Goal: Task Accomplishment & Management: Manage account settings

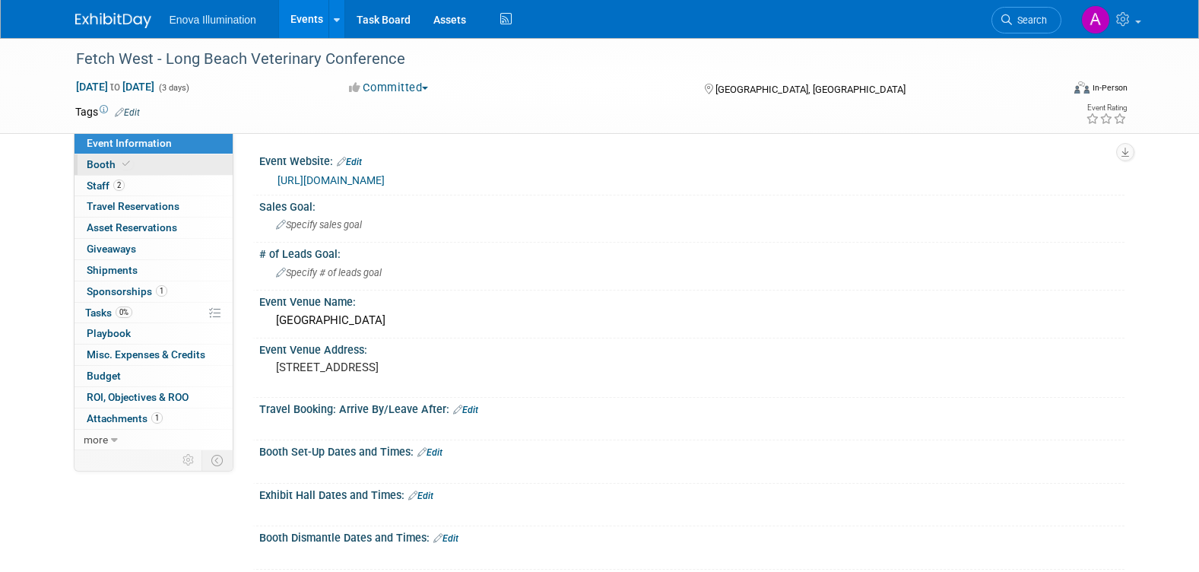
click at [160, 162] on link "Booth" at bounding box center [154, 164] width 158 height 21
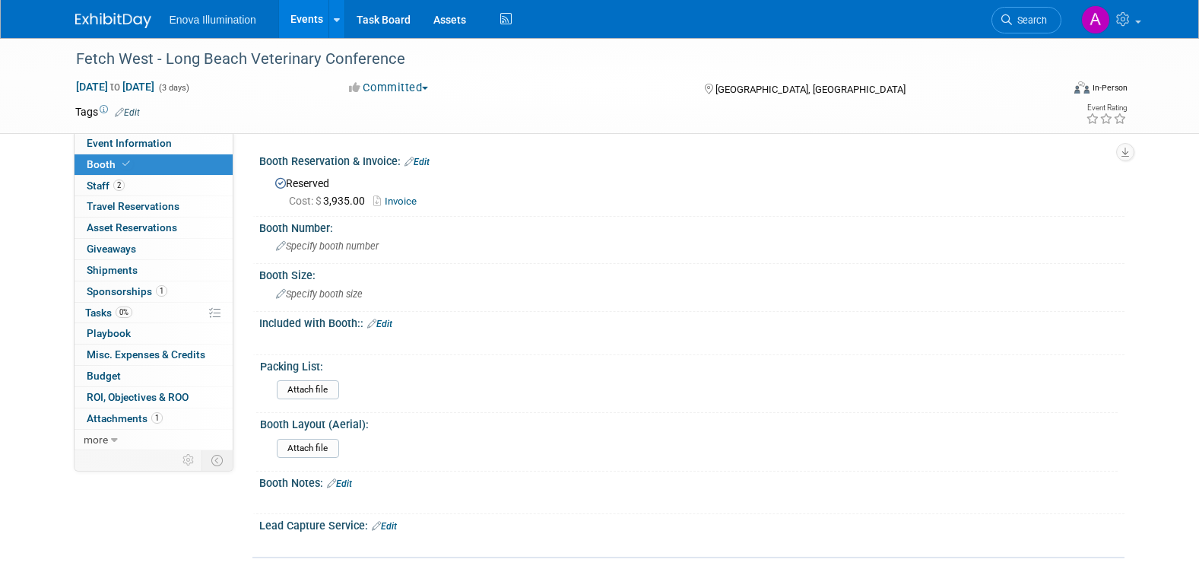
click at [402, 200] on link "Invoice" at bounding box center [398, 200] width 51 height 11
click at [113, 17] on img at bounding box center [113, 20] width 76 height 15
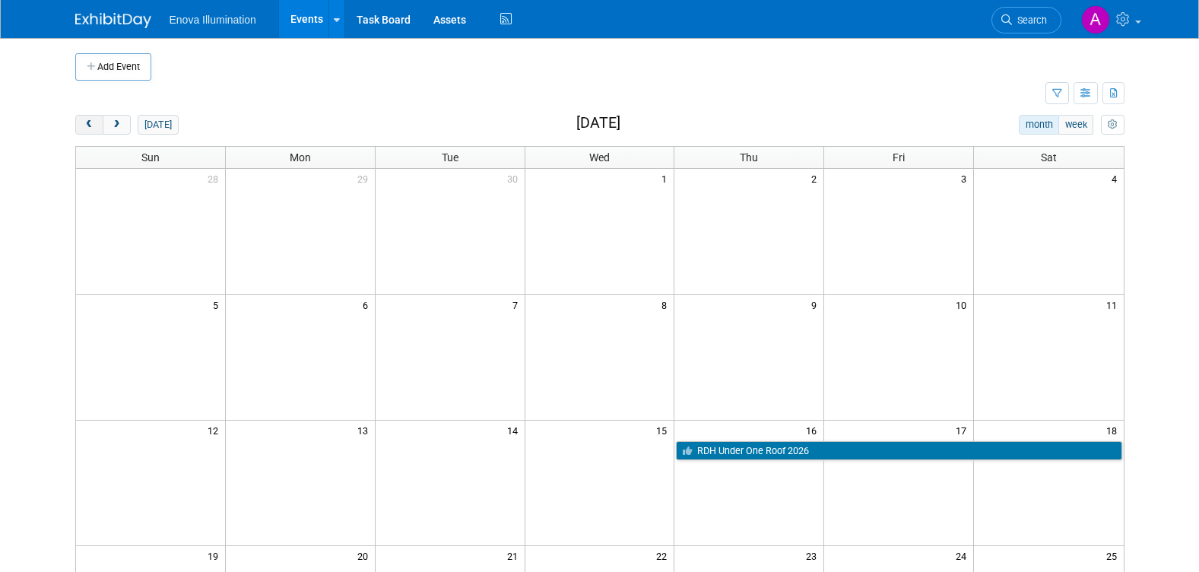
click at [93, 127] on span "prev" at bounding box center [89, 125] width 11 height 10
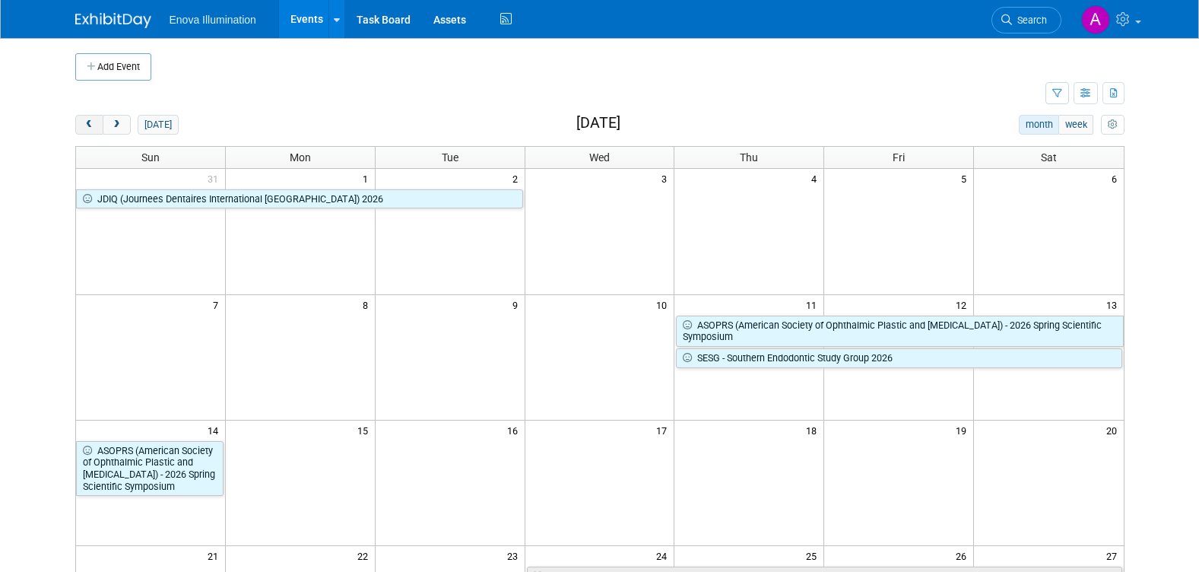
click at [93, 127] on span "prev" at bounding box center [89, 125] width 11 height 10
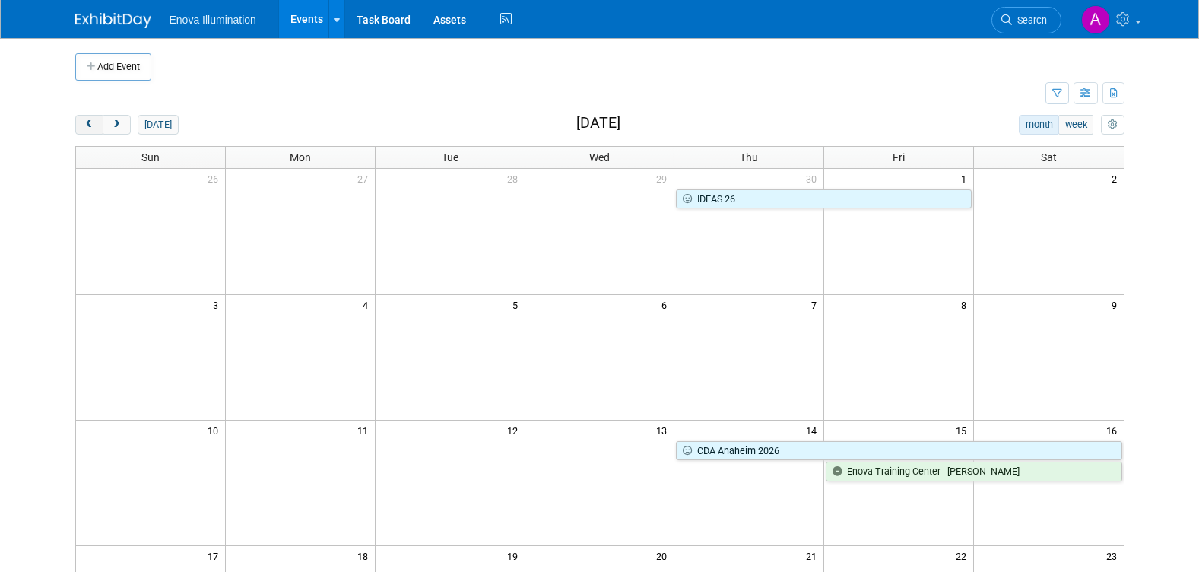
click at [93, 127] on span "prev" at bounding box center [89, 125] width 11 height 10
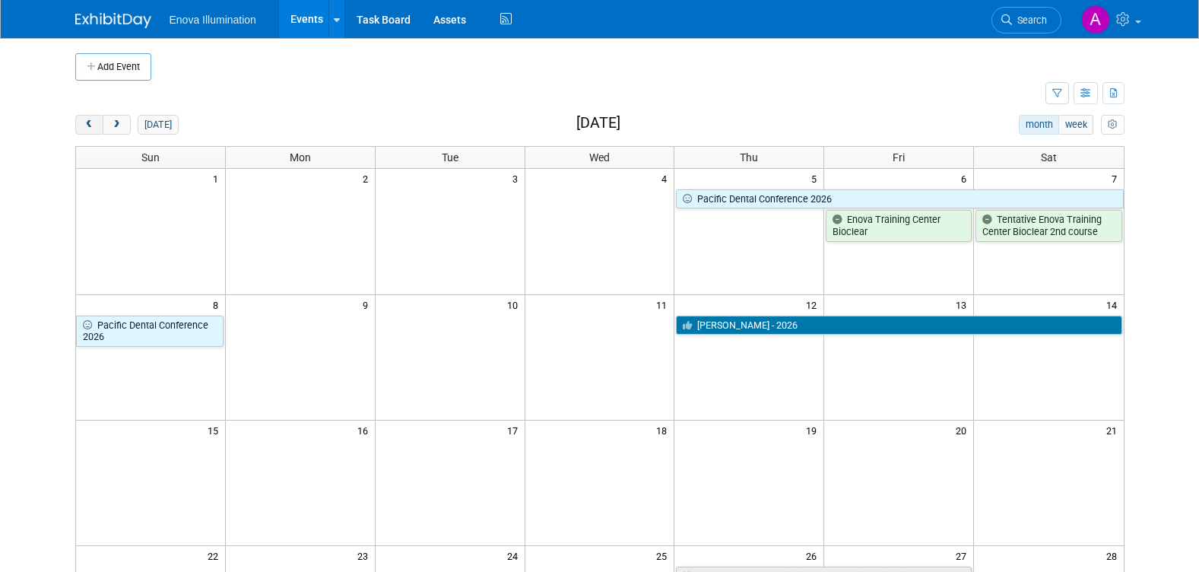
click at [93, 127] on span "prev" at bounding box center [89, 125] width 11 height 10
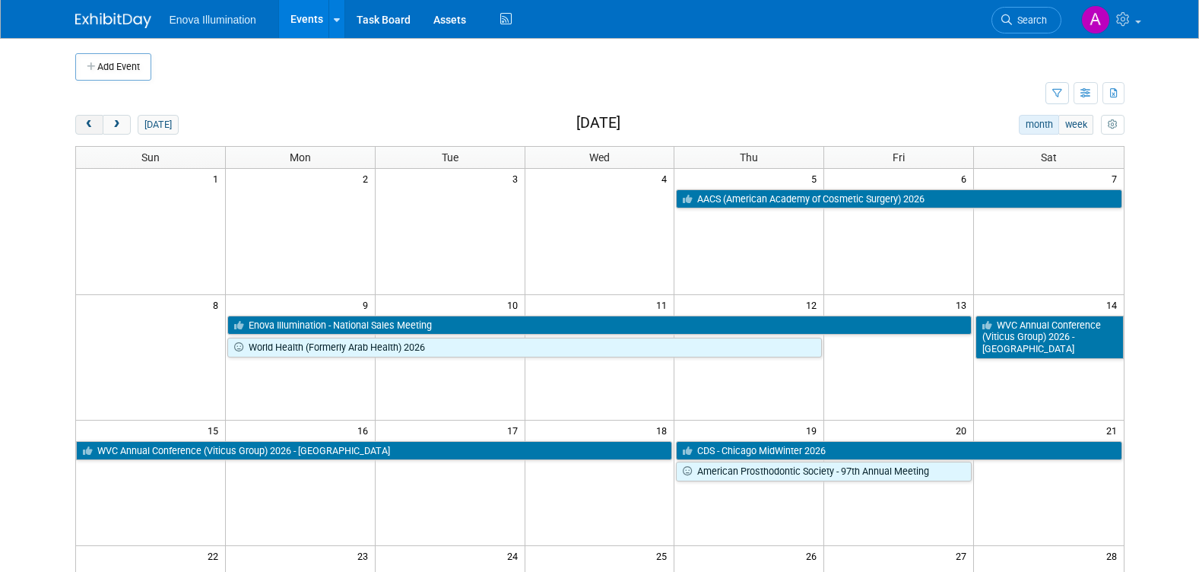
click at [93, 127] on span "prev" at bounding box center [89, 125] width 11 height 10
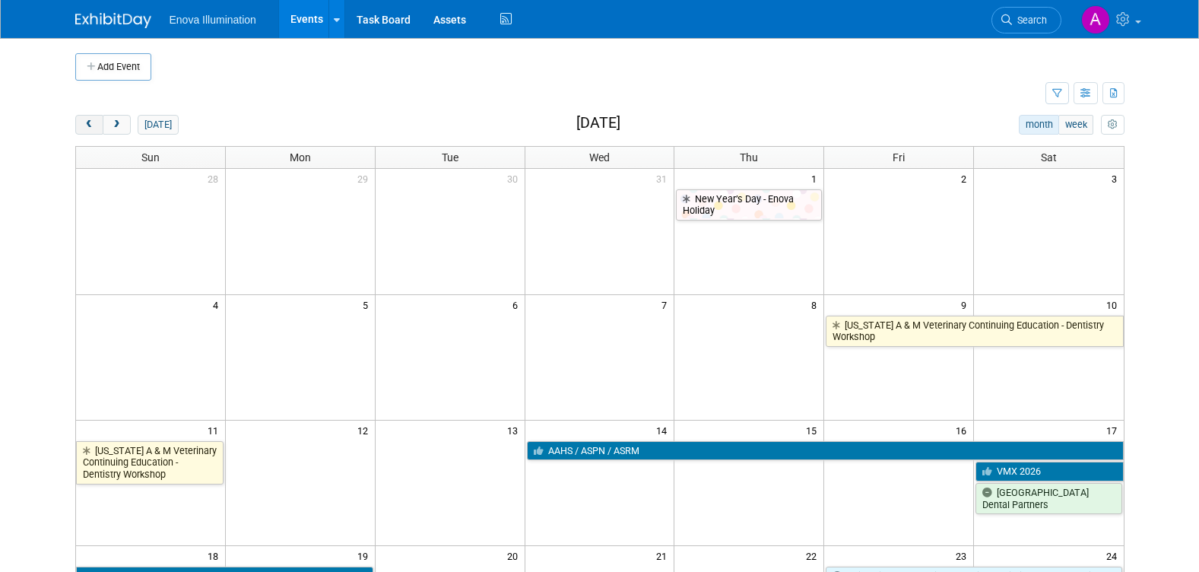
click at [93, 127] on span "prev" at bounding box center [89, 125] width 11 height 10
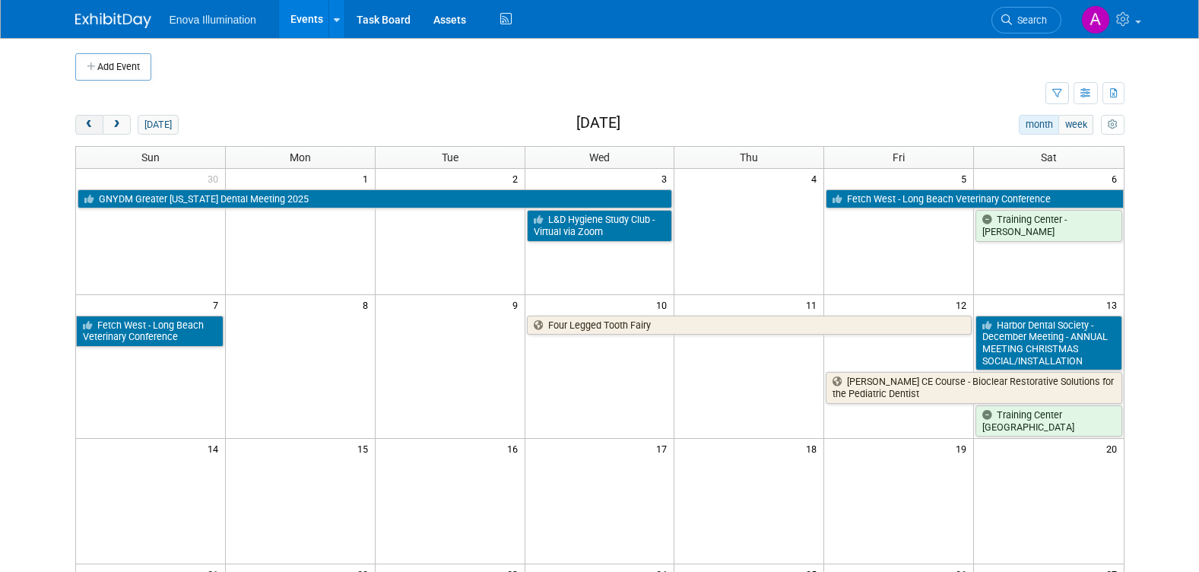
click at [93, 127] on span "prev" at bounding box center [89, 125] width 11 height 10
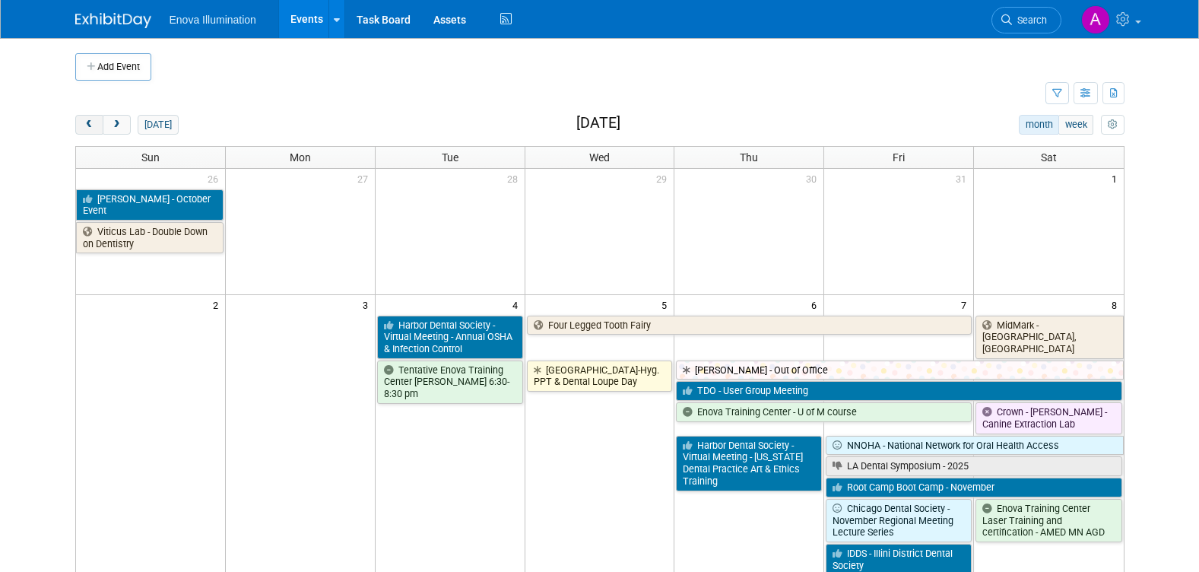
click at [93, 127] on span "prev" at bounding box center [89, 125] width 11 height 10
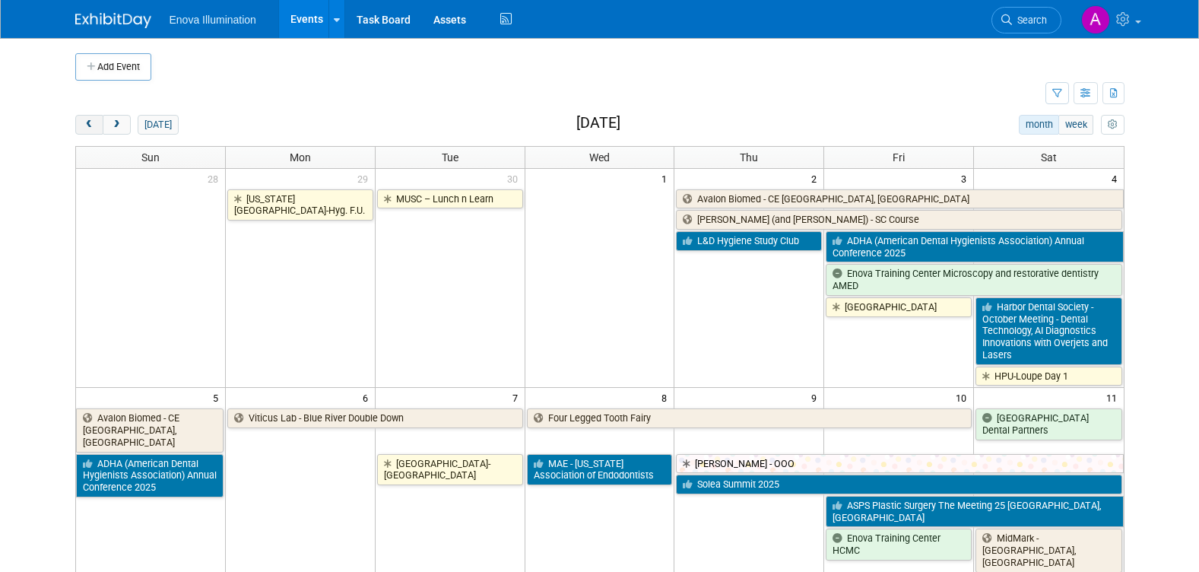
click at [93, 127] on span "prev" at bounding box center [89, 125] width 11 height 10
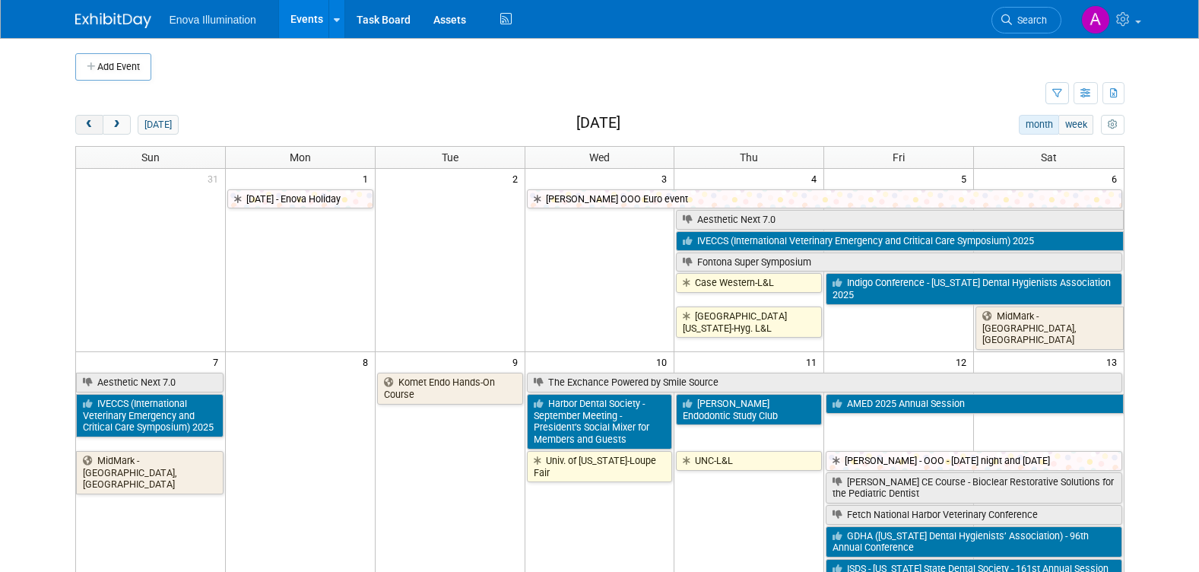
click at [93, 127] on span "prev" at bounding box center [89, 125] width 11 height 10
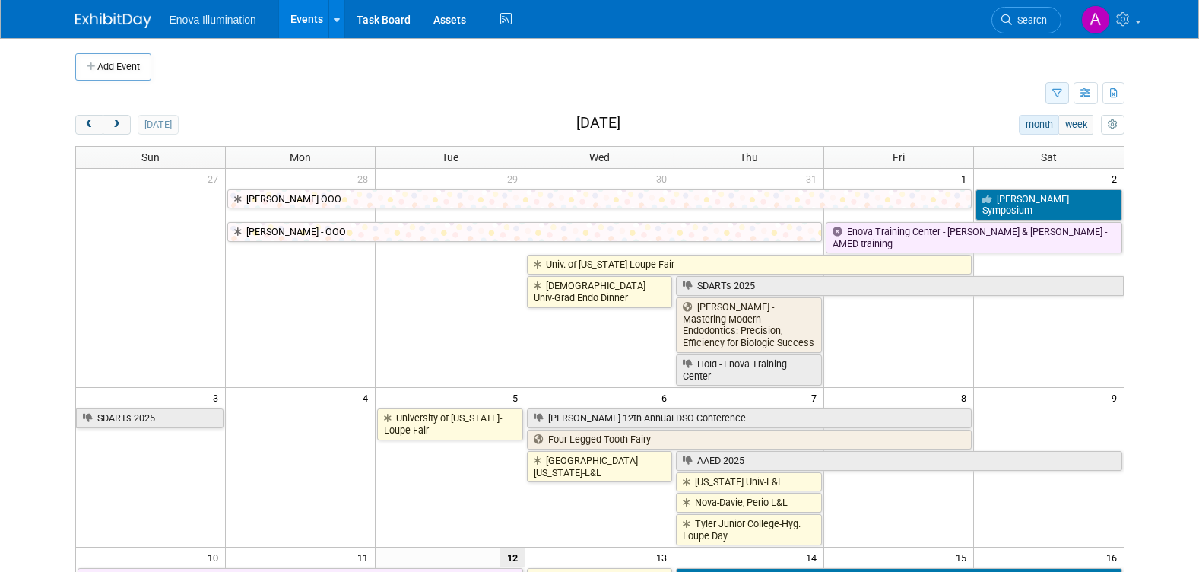
click at [1058, 96] on icon "button" at bounding box center [1057, 94] width 10 height 10
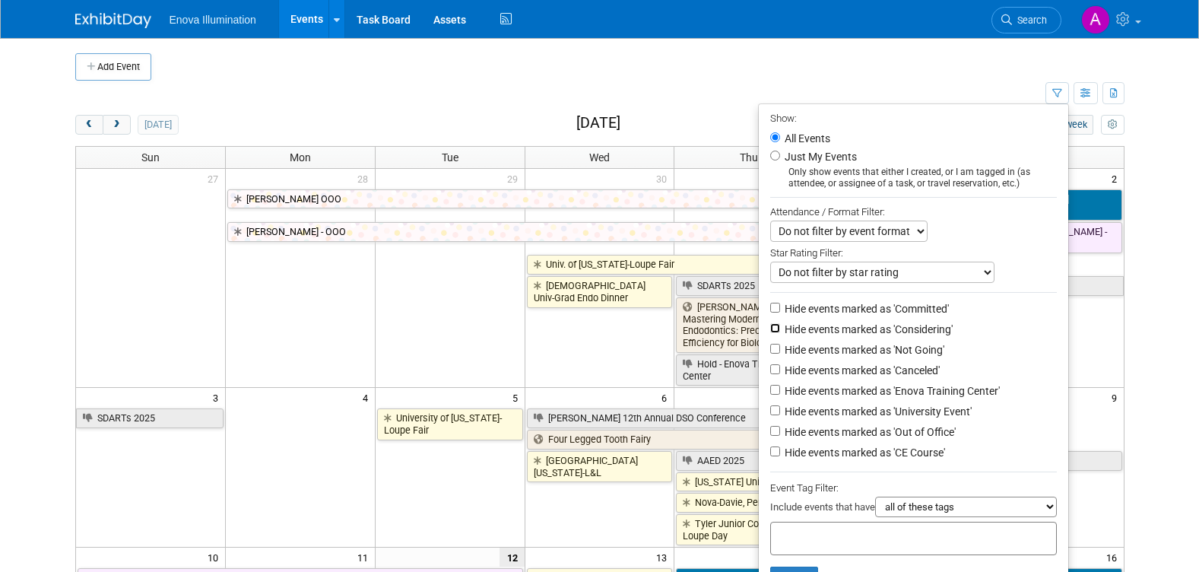
click at [770, 332] on input "Hide events marked as 'Considering'" at bounding box center [775, 328] width 10 height 10
checkbox input "true"
click at [770, 354] on input "Hide events marked as 'Not Going'" at bounding box center [775, 349] width 10 height 10
checkbox input "true"
click at [770, 373] on input "Hide events marked as 'Canceled'" at bounding box center [775, 369] width 10 height 10
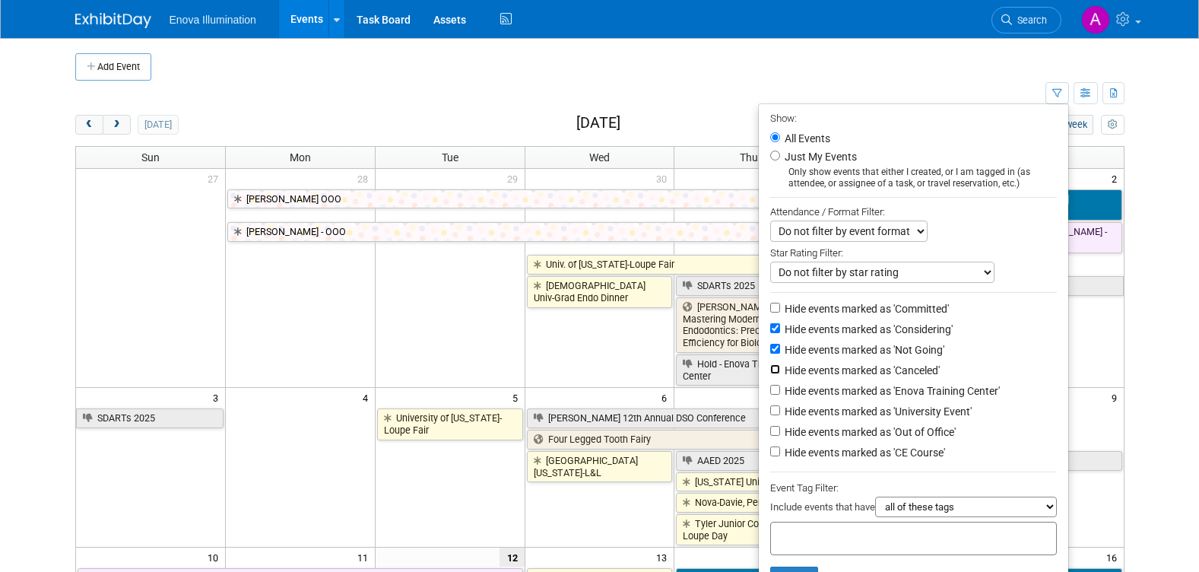
checkbox input "true"
click at [770, 436] on input "Hide events marked as 'Out of Office'" at bounding box center [775, 431] width 10 height 10
checkbox input "true"
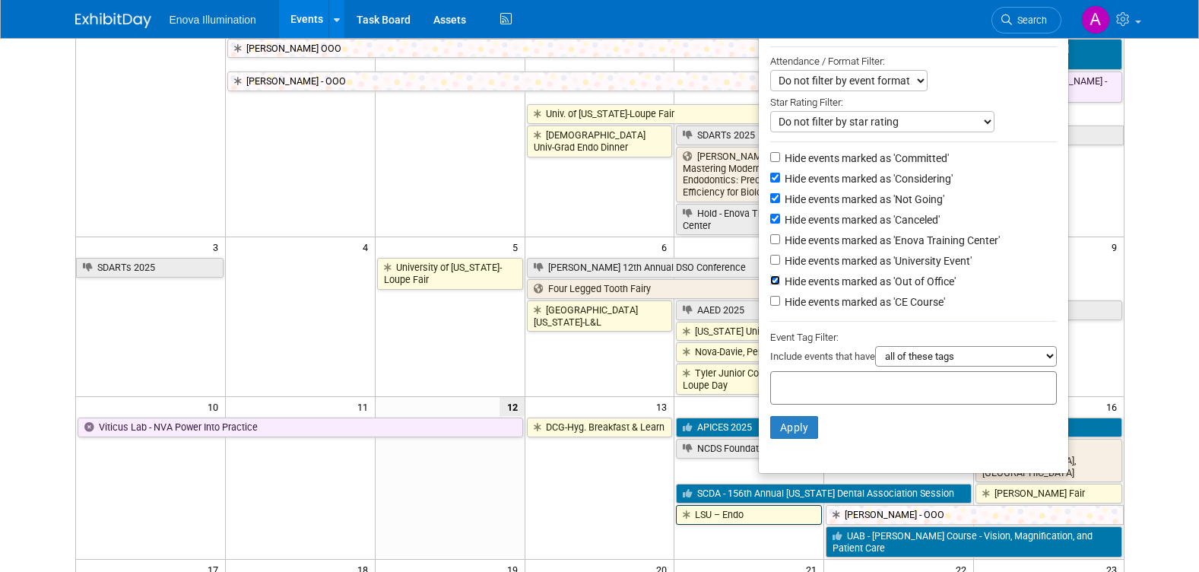
scroll to position [152, 0]
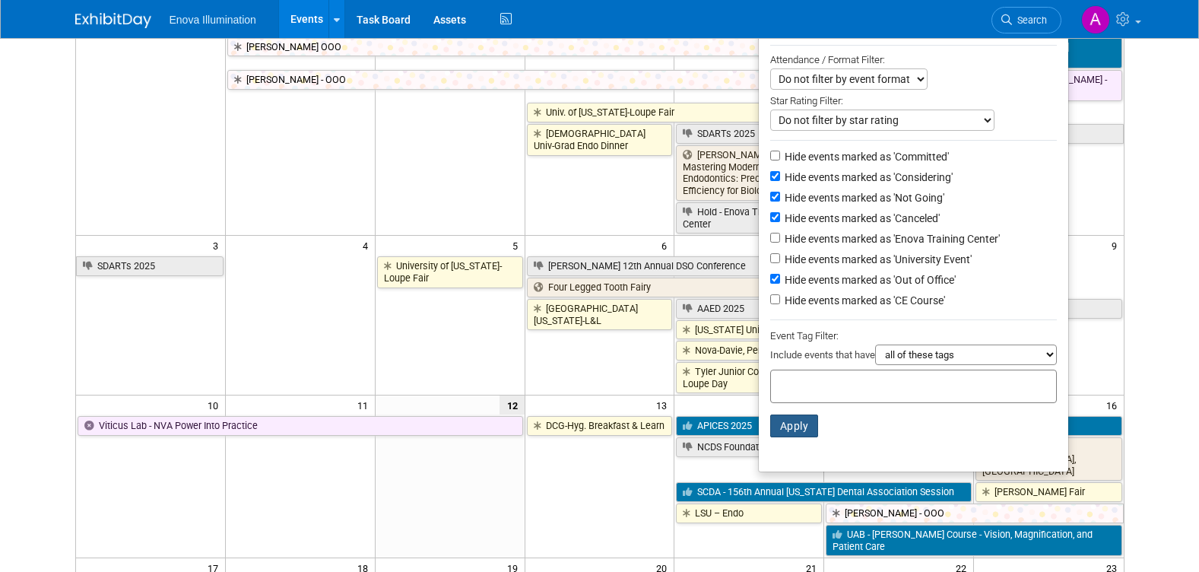
click at [788, 435] on button "Apply" at bounding box center [794, 425] width 49 height 23
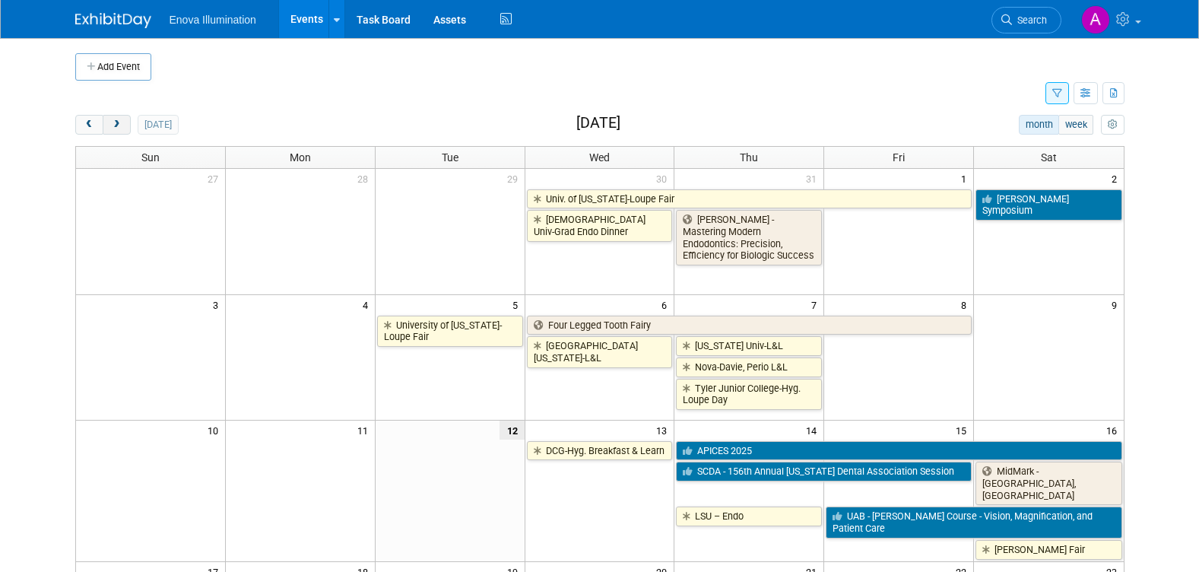
click at [115, 120] on span "next" at bounding box center [116, 125] width 11 height 10
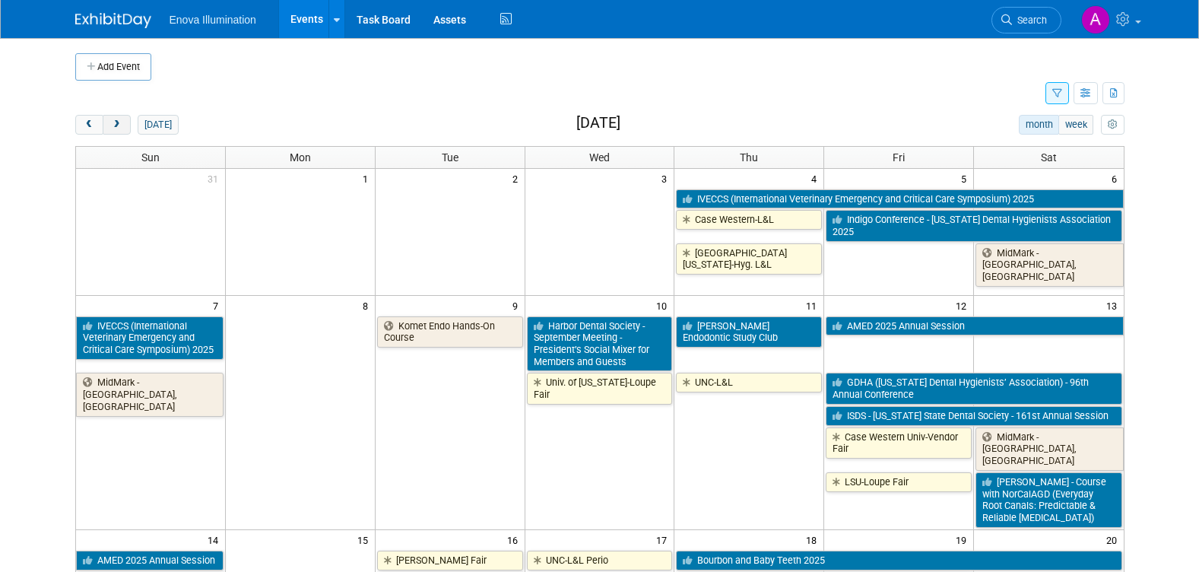
click at [122, 126] on button "next" at bounding box center [117, 125] width 28 height 20
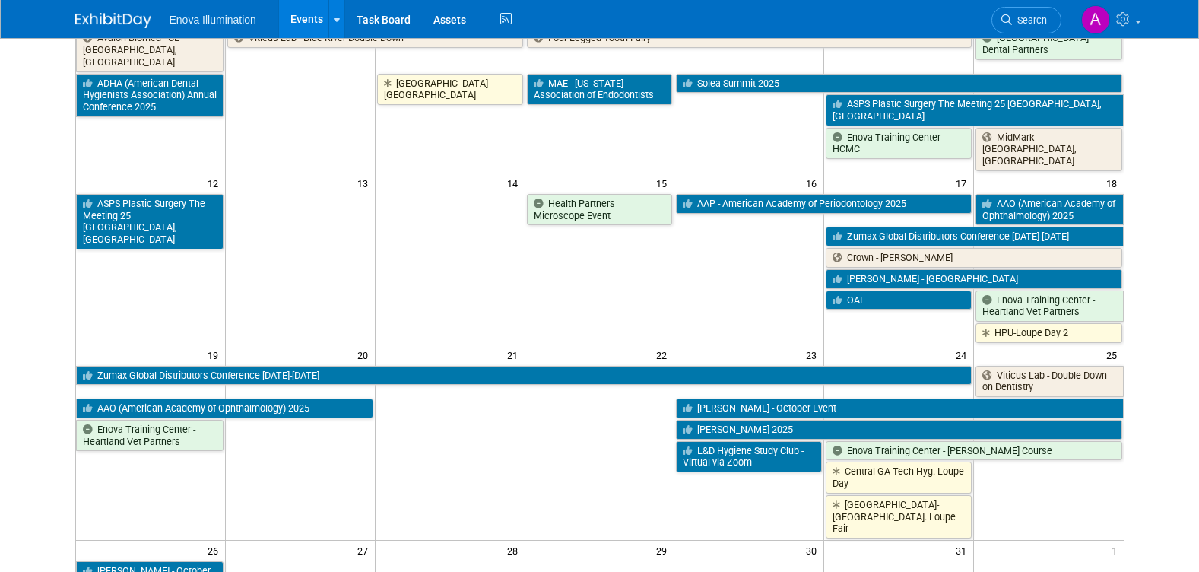
scroll to position [456, 0]
